Goal: Task Accomplishment & Management: Manage account settings

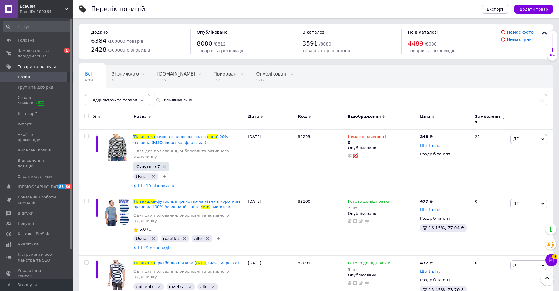
scroll to position [242, 0]
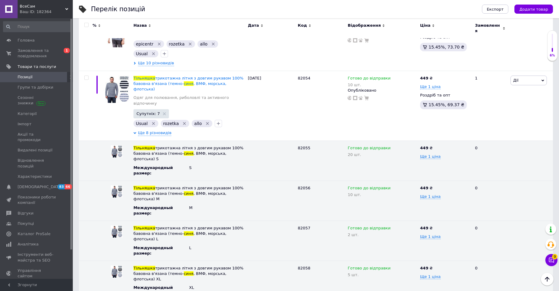
click at [32, 76] on span "Позиції" at bounding box center [37, 76] width 38 height 5
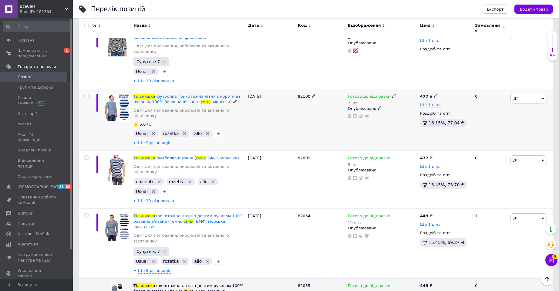
scroll to position [61, 0]
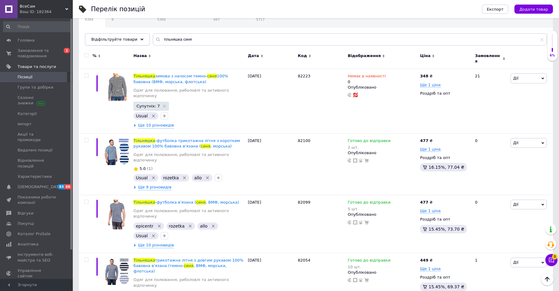
click at [118, 41] on span "Відфільтруйте товари" at bounding box center [114, 39] width 46 height 5
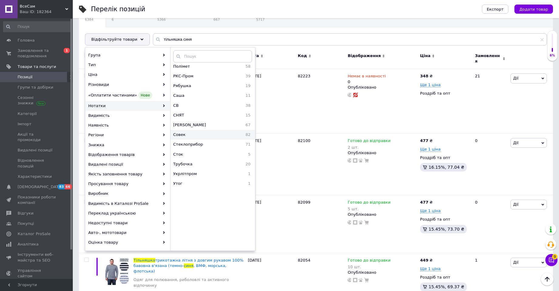
scroll to position [1212, 0]
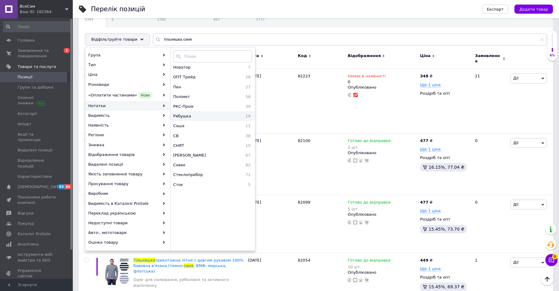
click at [197, 116] on span "Рябушка" at bounding box center [199, 115] width 53 height 5
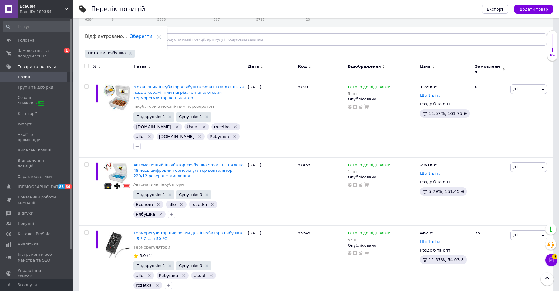
click at [423, 66] on span "Ціна" at bounding box center [425, 66] width 10 height 5
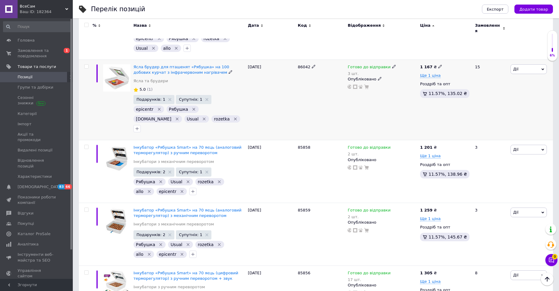
scroll to position [364, 0]
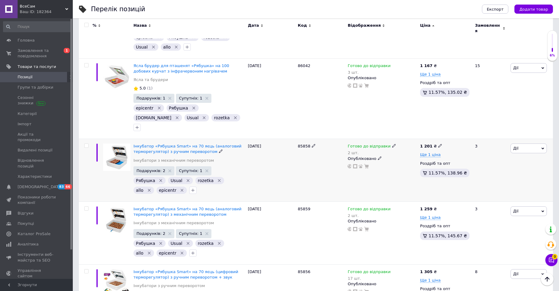
click at [298, 144] on span "85858" at bounding box center [304, 146] width 12 height 5
copy span "85858"
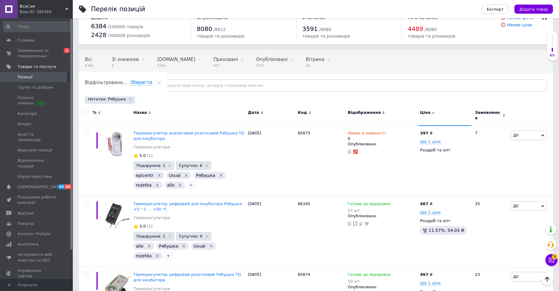
scroll to position [0, 0]
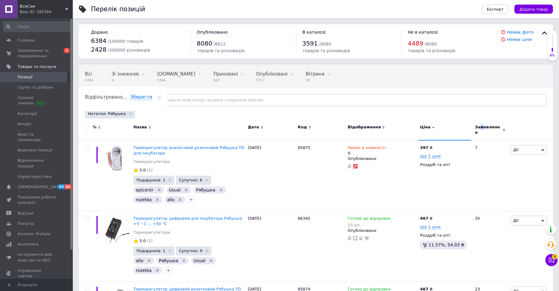
click at [481, 128] on span "Замовлення" at bounding box center [488, 129] width 26 height 11
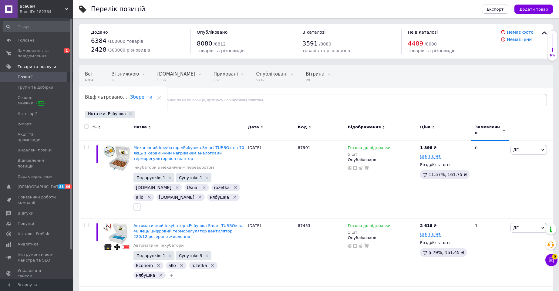
click at [490, 129] on span "Замовлення" at bounding box center [488, 129] width 26 height 11
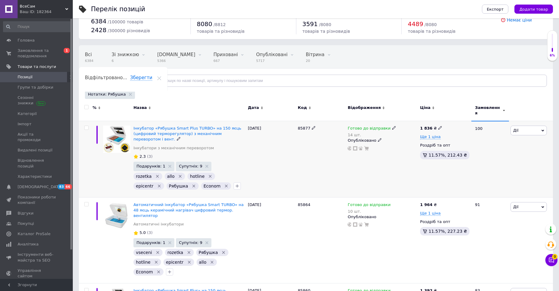
scroll to position [30, 0]
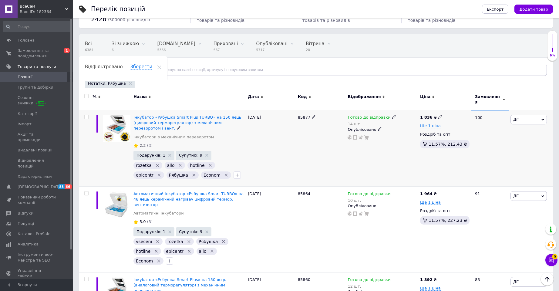
click at [300, 115] on span "85877" at bounding box center [304, 117] width 12 height 5
copy span "85877"
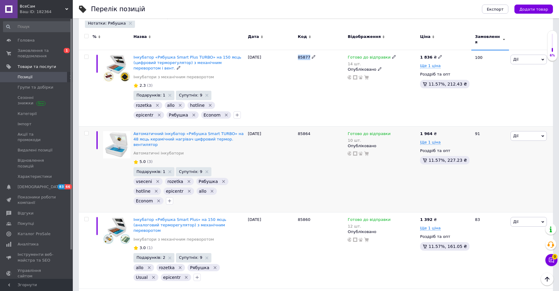
scroll to position [91, 0]
click at [301, 131] on span "85864" at bounding box center [304, 133] width 12 height 5
copy span "85864"
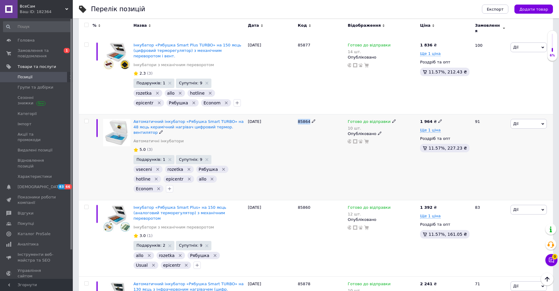
scroll to position [121, 0]
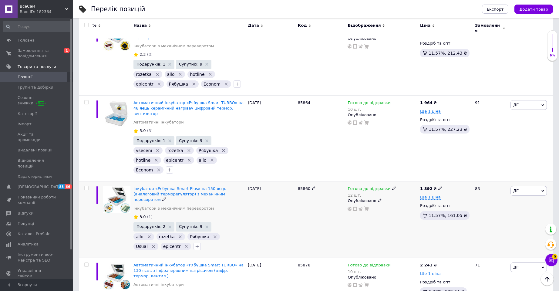
click at [302, 186] on span "85860" at bounding box center [304, 188] width 12 height 5
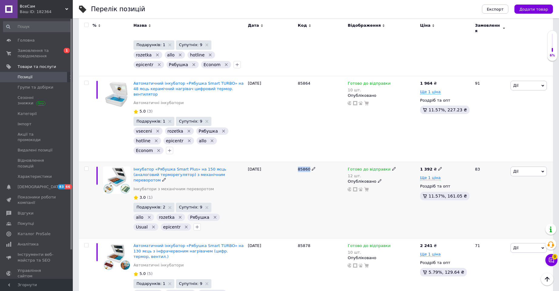
scroll to position [152, 0]
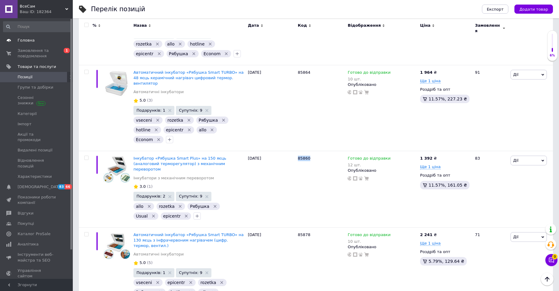
copy span "85860"
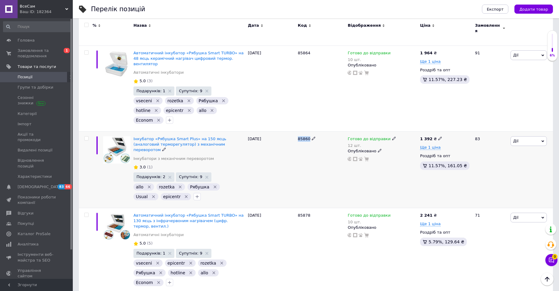
scroll to position [182, 0]
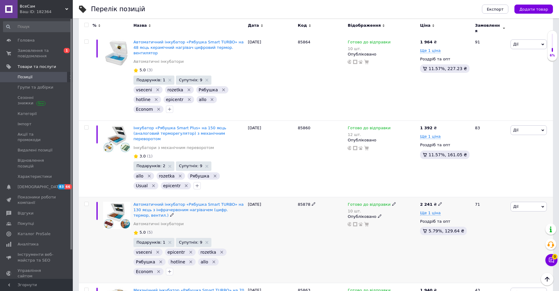
click at [306, 202] on span "85878" at bounding box center [304, 204] width 12 height 5
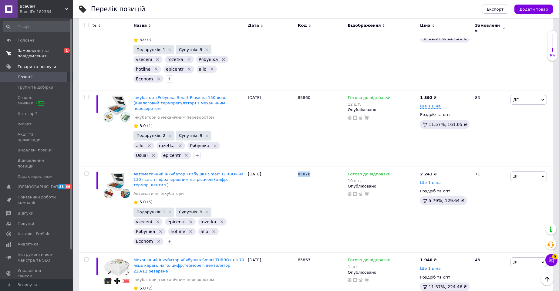
copy span "85878"
click at [30, 52] on span "Замовлення та повідомлення" at bounding box center [37, 53] width 38 height 11
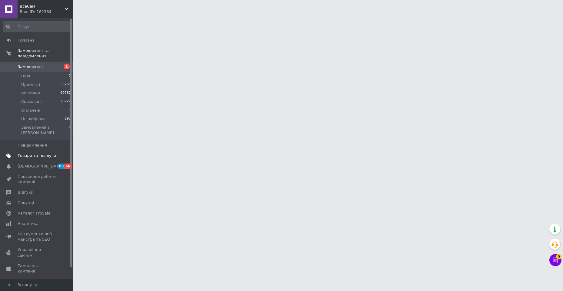
click at [36, 153] on span "Товари та послуги" at bounding box center [37, 155] width 38 height 5
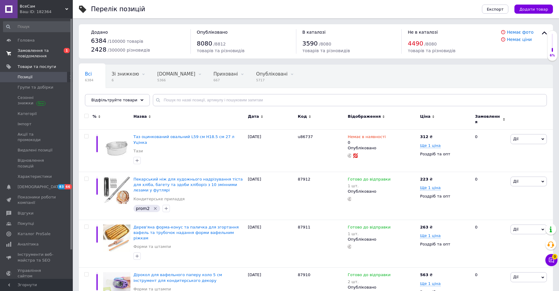
click at [32, 55] on span "Замовлення та повідомлення" at bounding box center [37, 53] width 38 height 11
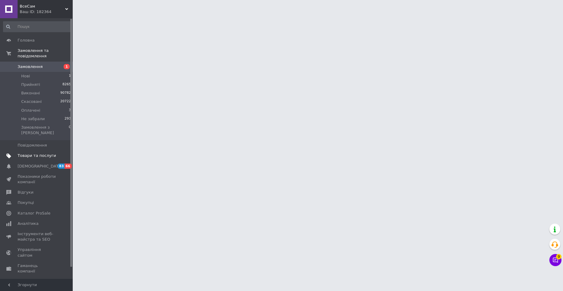
click at [37, 153] on span "Товари та послуги" at bounding box center [37, 155] width 38 height 5
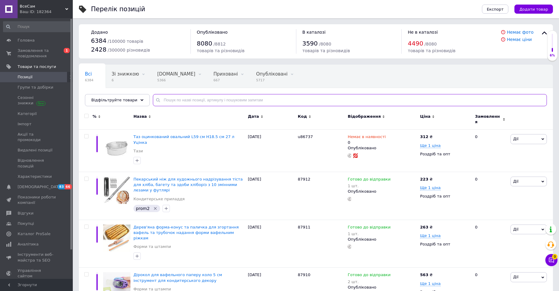
click at [171, 96] on input "text" at bounding box center [350, 100] width 394 height 12
paste input "85876"
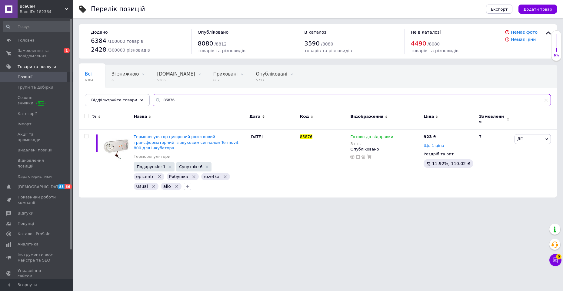
type input "85876"
drag, startPoint x: 177, startPoint y: 101, endPoint x: 145, endPoint y: 97, distance: 32.4
click at [153, 99] on div "85876" at bounding box center [352, 100] width 398 height 12
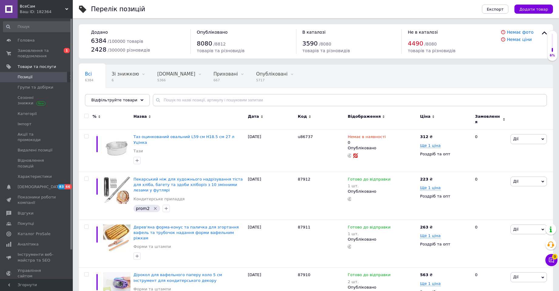
click at [123, 102] on span "Відфільтруйте товари" at bounding box center [114, 100] width 46 height 5
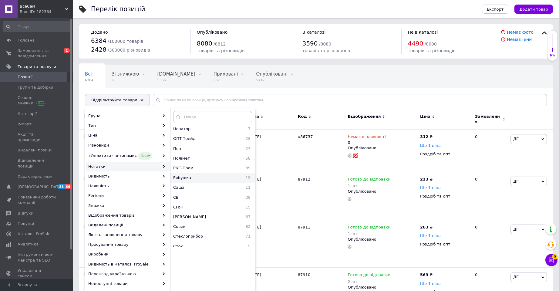
scroll to position [1212, 0]
click at [198, 179] on span "Рябушка" at bounding box center [199, 176] width 53 height 5
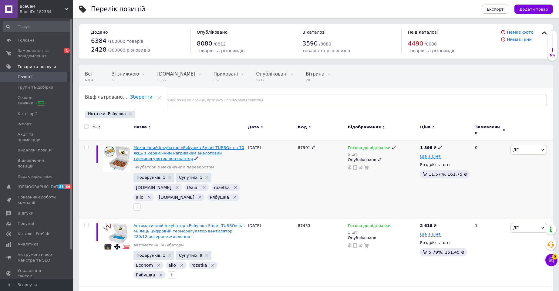
click at [210, 149] on span "Механічний інкубатор «Рябушка Smart TURBO» на 70 яєць з керамічним нагрівачем а…" at bounding box center [188, 152] width 111 height 15
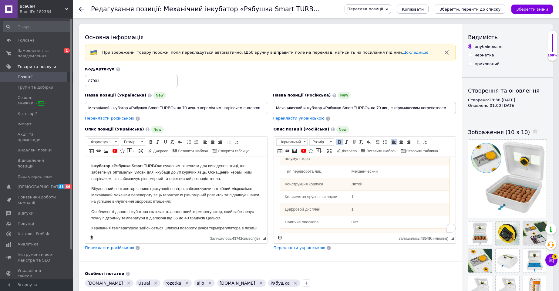
scroll to position [697, 0]
drag, startPoint x: 350, startPoint y: 172, endPoint x: 386, endPoint y: 171, distance: 35.8
click at [386, 146] on td "Керамический ТЭН (4 шт.)" at bounding box center [397, 139] width 103 height 13
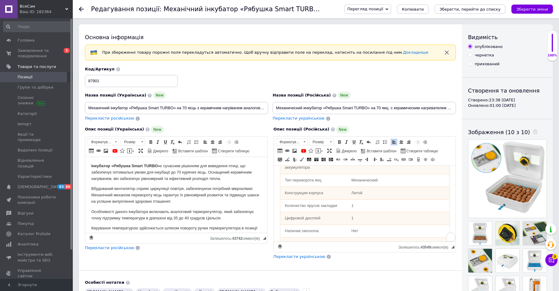
copy td "Керамический ТЭН"
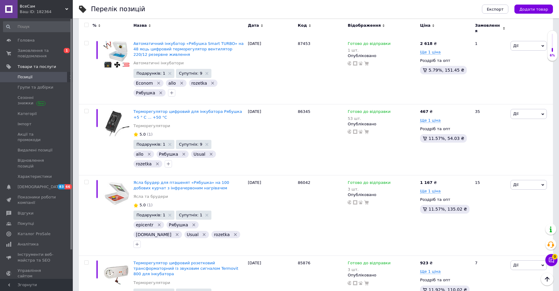
scroll to position [212, 0]
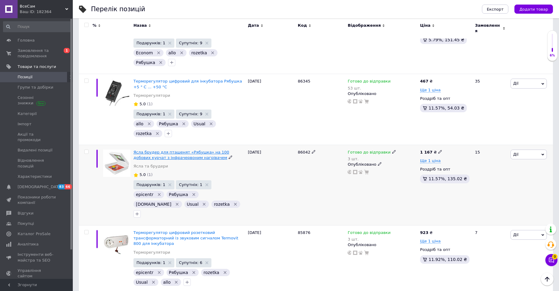
click at [180, 150] on span "Ясла брудер для пташенят «Рябушка» на 100 добових курчат з інфрачервоним нагрів…" at bounding box center [181, 155] width 96 height 10
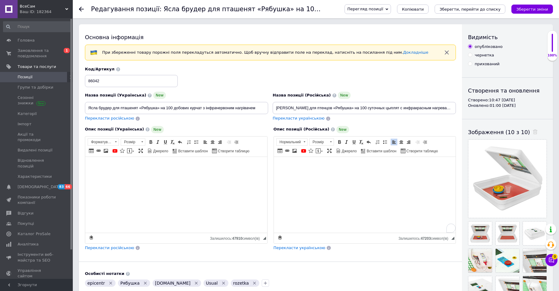
scroll to position [394, 0]
